Goal: Task Accomplishment & Management: Manage account settings

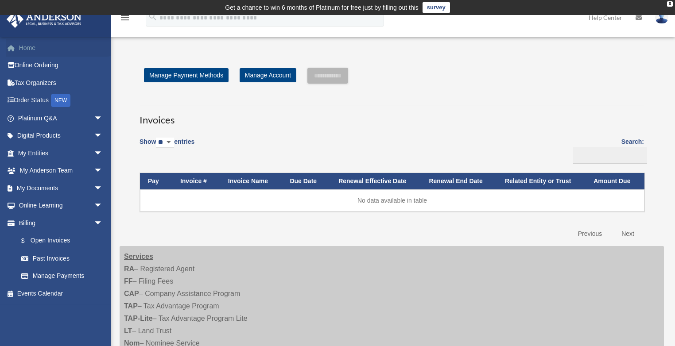
click at [35, 50] on link "Home" at bounding box center [61, 48] width 110 height 18
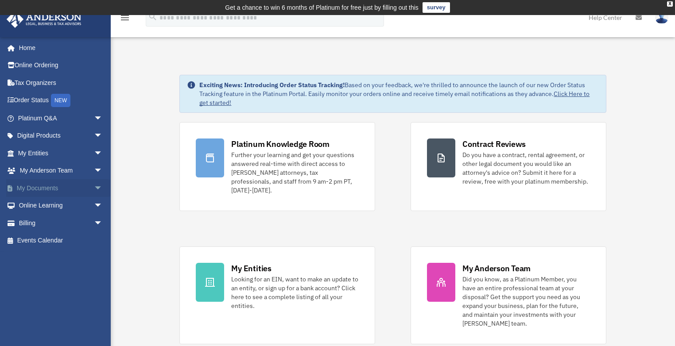
click at [50, 184] on link "My Documents arrow_drop_down" at bounding box center [61, 188] width 110 height 18
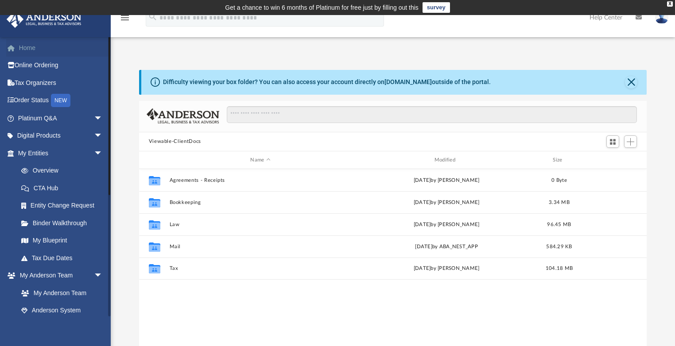
click at [34, 51] on link "Home" at bounding box center [61, 48] width 110 height 18
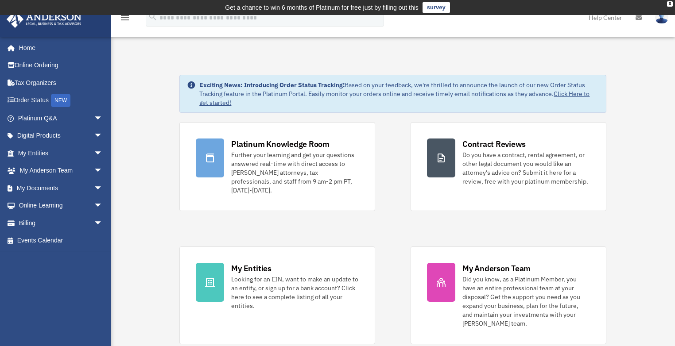
click at [661, 19] on img at bounding box center [661, 17] width 13 height 13
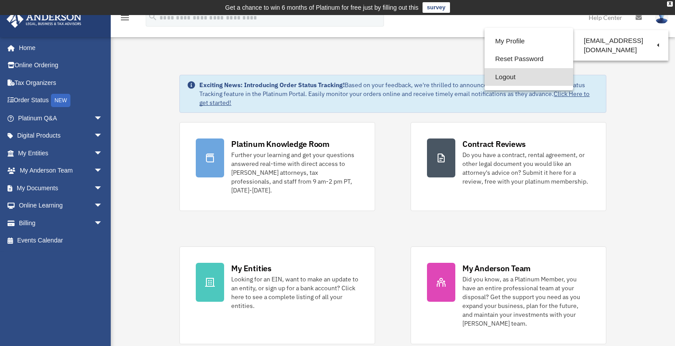
click at [526, 74] on link "Logout" at bounding box center [528, 77] width 89 height 18
